Goal: Task Accomplishment & Management: Manage account settings

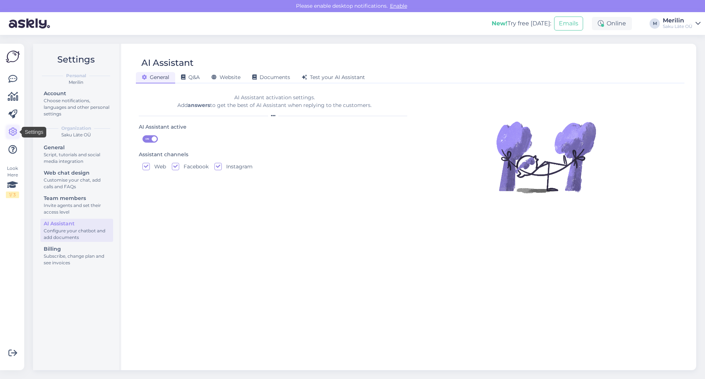
click at [13, 132] on icon at bounding box center [12, 131] width 9 height 9
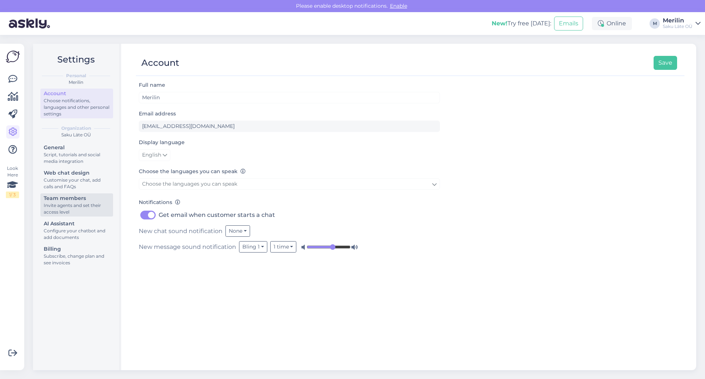
click at [77, 200] on div "Team members" at bounding box center [77, 198] width 66 height 8
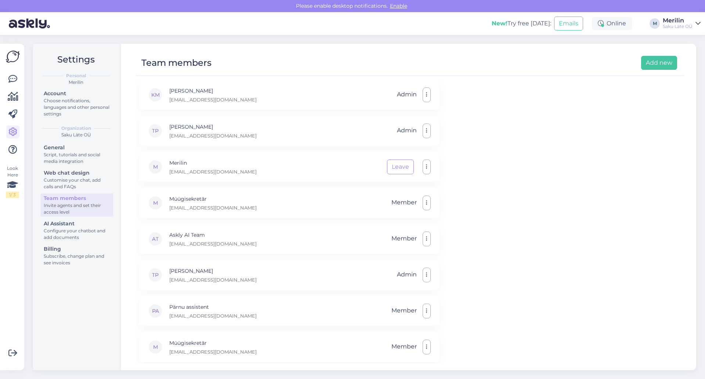
scroll to position [221, 0]
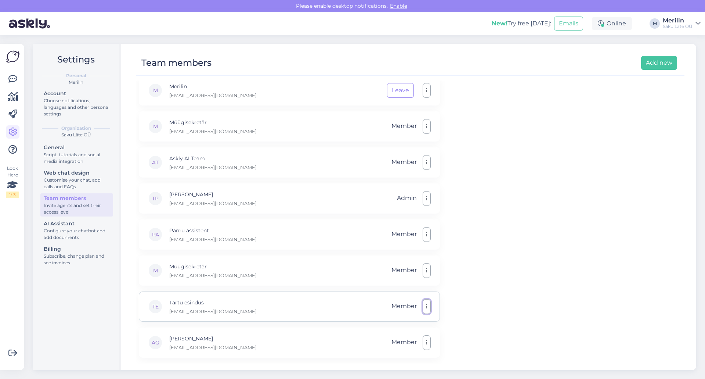
click at [427, 304] on button "button" at bounding box center [427, 306] width 8 height 15
click at [565, 248] on div "E Eneli [EMAIL_ADDRESS][DOMAIN_NAME] Admin KF [PERSON_NAME] [PERSON_NAME][EMAIL…" at bounding box center [410, 221] width 549 height 283
click at [224, 337] on div "AG [PERSON_NAME] [EMAIL_ADDRESS][DOMAIN_NAME] Member" at bounding box center [289, 342] width 301 height 30
click at [270, 351] on div "AG [PERSON_NAME] [EMAIL_ADDRESS][DOMAIN_NAME] Member" at bounding box center [289, 342] width 301 height 30
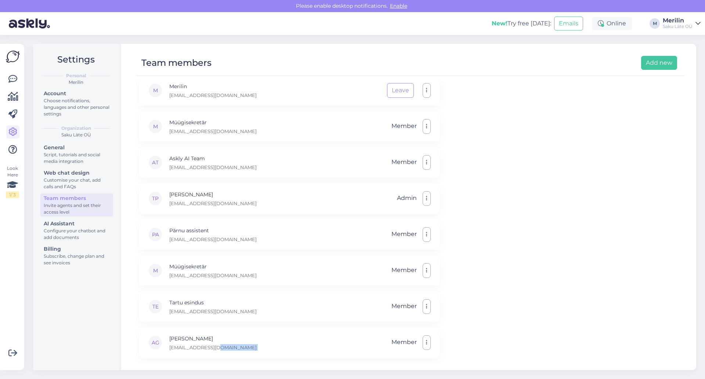
click at [698, 22] on icon at bounding box center [697, 24] width 5 height 6
click at [567, 102] on div "E Eneli [EMAIL_ADDRESS][DOMAIN_NAME] Admin KF [PERSON_NAME] [PERSON_NAME][EMAIL…" at bounding box center [410, 221] width 549 height 283
click at [427, 92] on button "button" at bounding box center [427, 90] width 8 height 15
click at [491, 121] on div "E Eneli [EMAIL_ADDRESS][DOMAIN_NAME] Admin KF [PERSON_NAME] [PERSON_NAME][EMAIL…" at bounding box center [410, 221] width 549 height 283
click at [52, 95] on div "Account" at bounding box center [77, 94] width 66 height 8
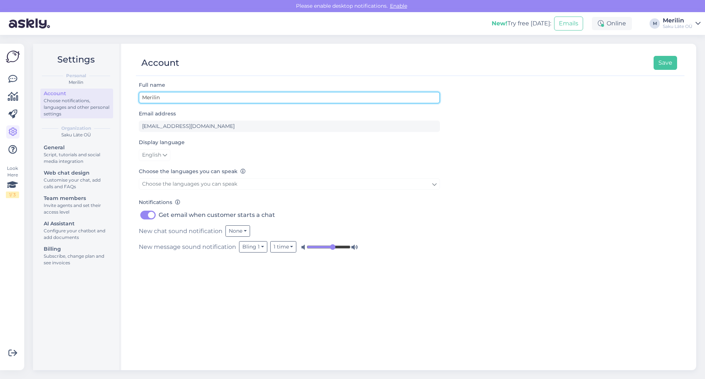
click at [173, 99] on input "Merilin" at bounding box center [289, 97] width 301 height 11
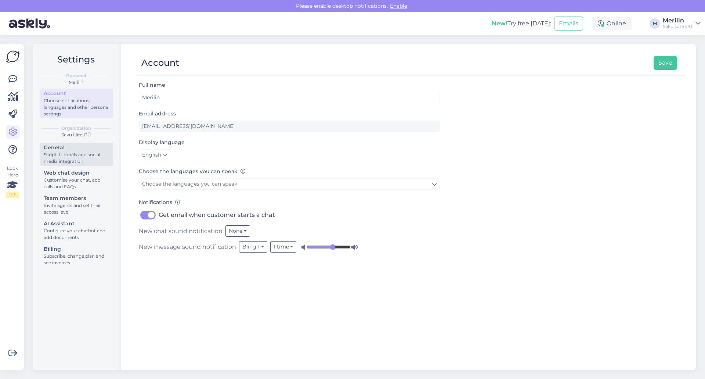
click at [59, 153] on div "Script, tutorials and social media integration" at bounding box center [77, 157] width 66 height 13
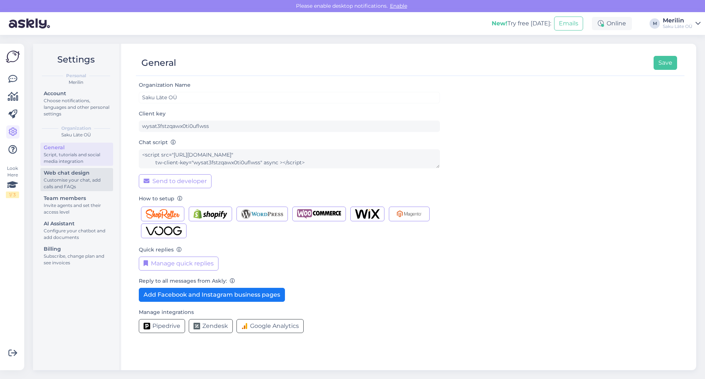
click at [62, 177] on div "Customise your chat, add calls and FAQs" at bounding box center [77, 183] width 66 height 13
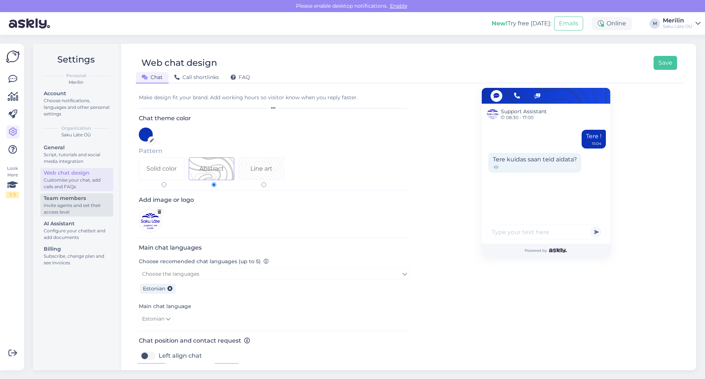
click at [64, 204] on div "Invite agents and set their access level" at bounding box center [77, 208] width 66 height 13
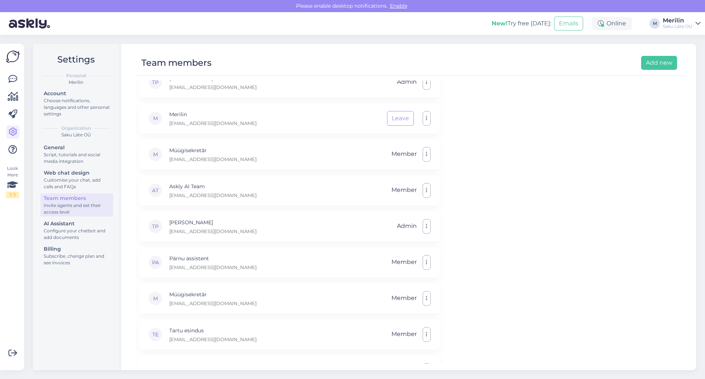
scroll to position [221, 0]
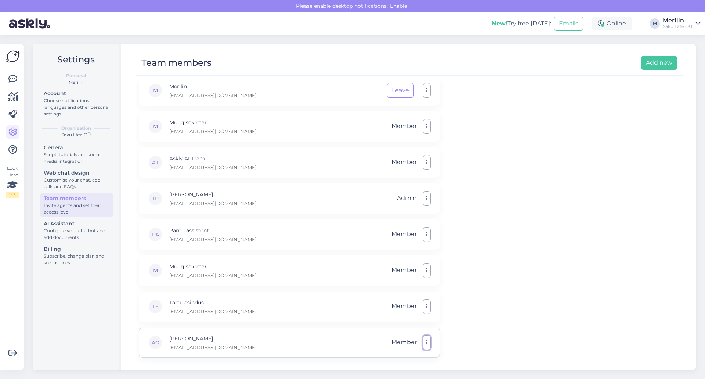
click at [426, 344] on button "button" at bounding box center [427, 342] width 8 height 15
click at [485, 313] on div "E Eneli eneli.riisenberg@sakulate.ee Admin KF Kristina Filippova kristina.volko…" at bounding box center [410, 221] width 549 height 283
click at [152, 343] on div "AG" at bounding box center [155, 342] width 15 height 15
click at [16, 78] on icon at bounding box center [12, 79] width 9 height 9
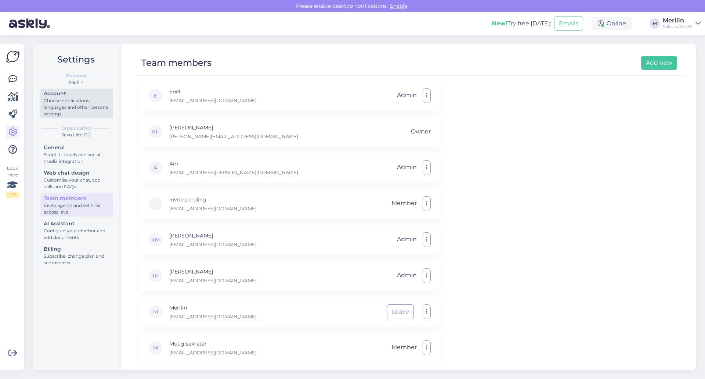
click at [57, 98] on div "Choose notifications, languages and other personal settings" at bounding box center [77, 107] width 66 height 20
